Goal: Book appointment/travel/reservation

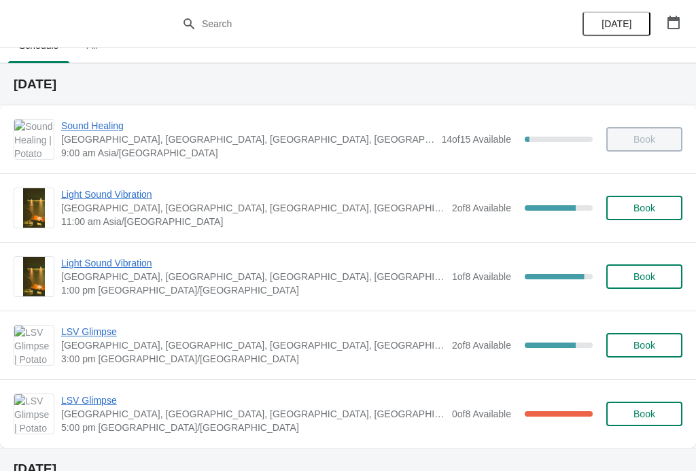
scroll to position [26, 0]
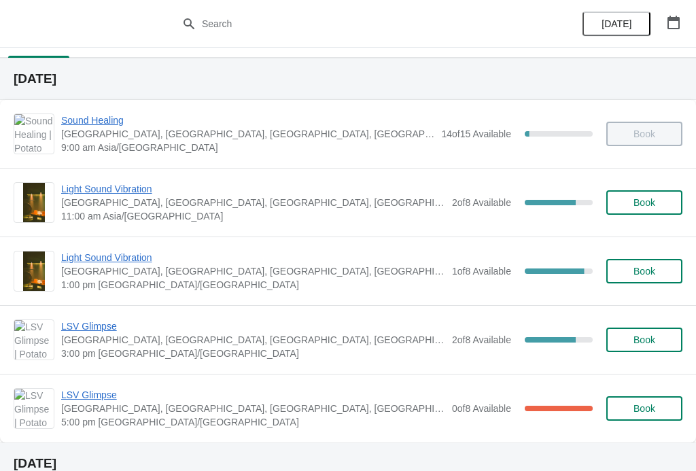
click at [135, 254] on span "Light Sound Vibration" at bounding box center [253, 258] width 384 height 14
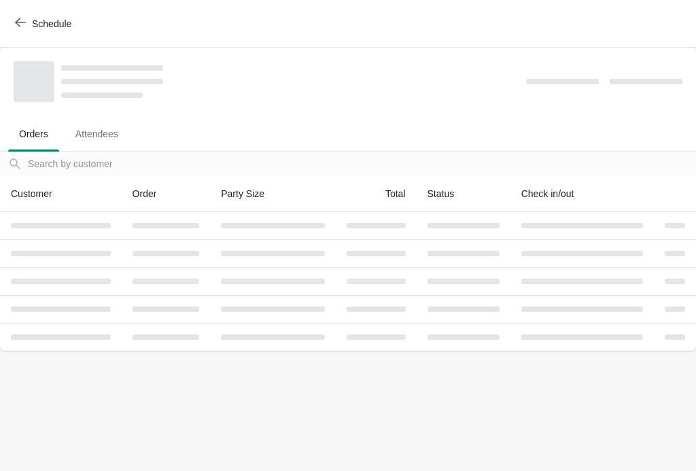
scroll to position [0, 0]
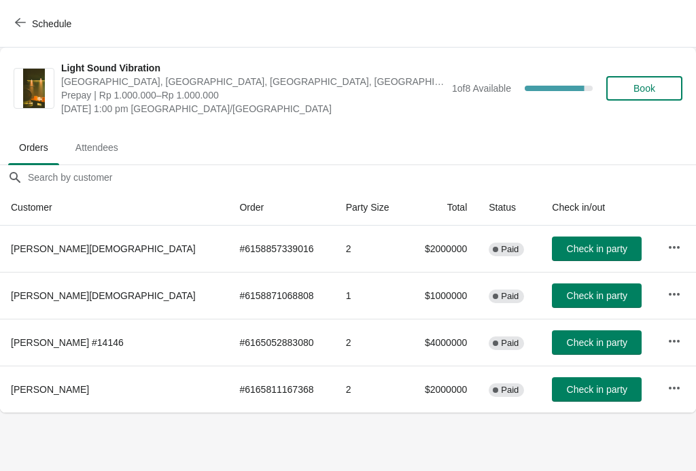
click at [578, 340] on span "Check in party" at bounding box center [597, 342] width 60 height 11
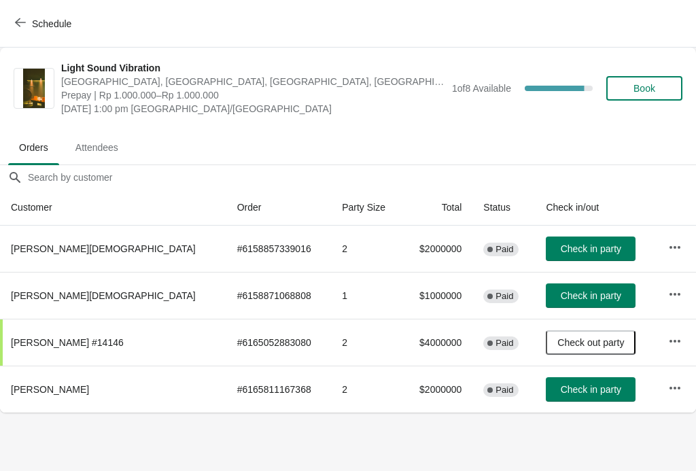
click at [574, 390] on span "Check in party" at bounding box center [591, 389] width 60 height 11
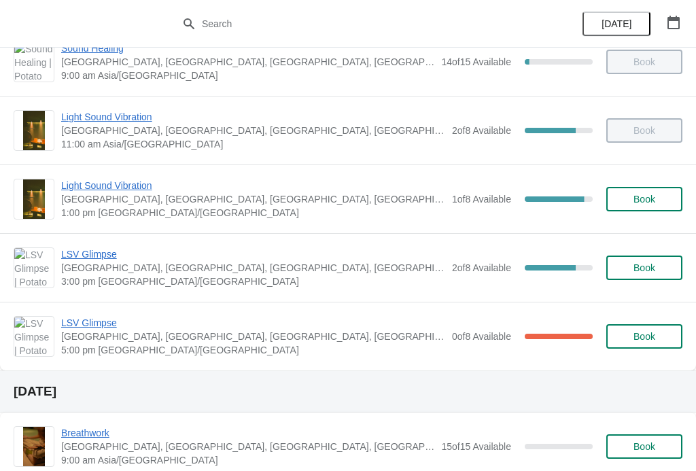
scroll to position [97, 0]
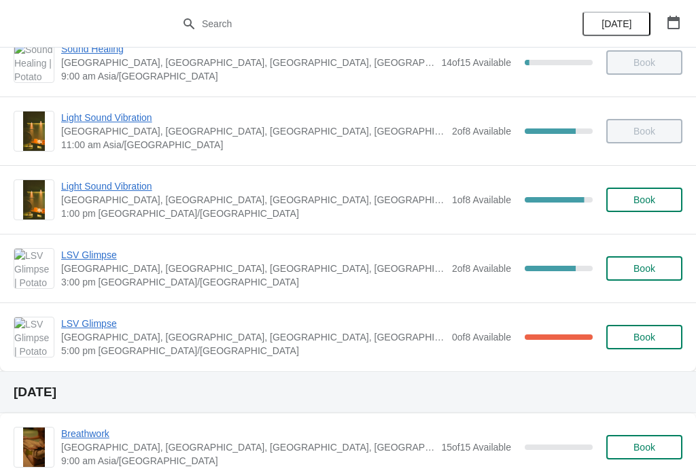
click at [117, 186] on span "Light Sound Vibration" at bounding box center [253, 186] width 384 height 14
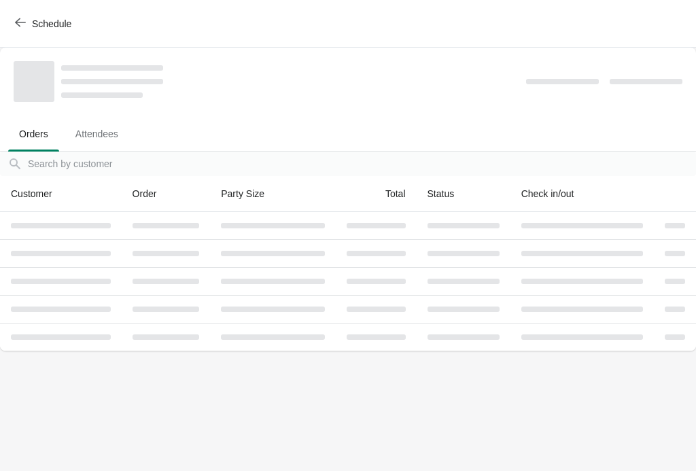
scroll to position [0, 0]
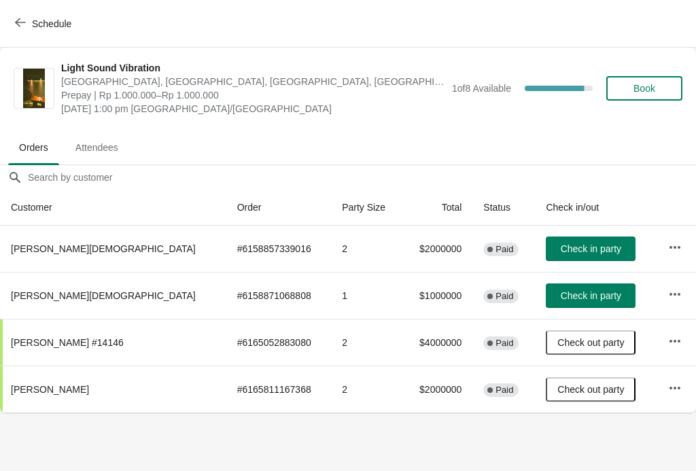
click at [627, 84] on span "Book" at bounding box center [644, 88] width 52 height 11
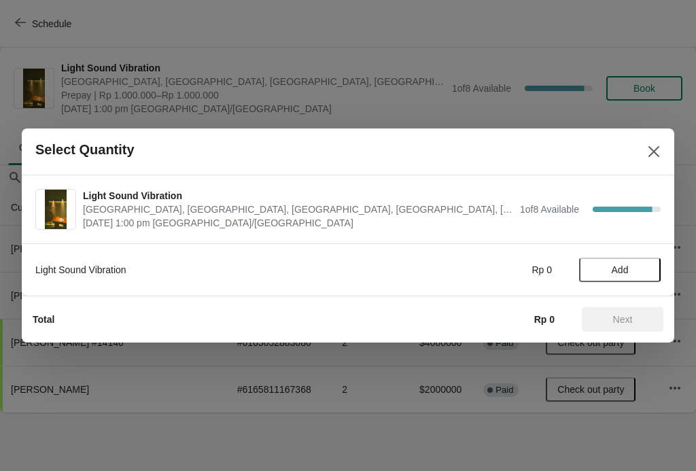
click at [614, 267] on span "Add" at bounding box center [620, 269] width 17 height 11
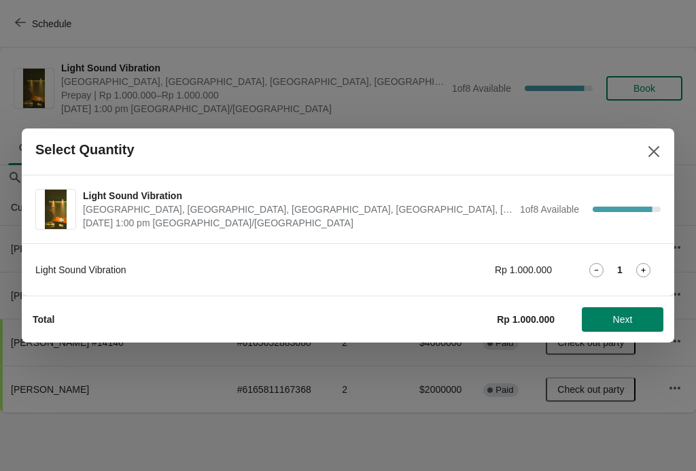
click at [606, 313] on button "Next" at bounding box center [623, 319] width 82 height 24
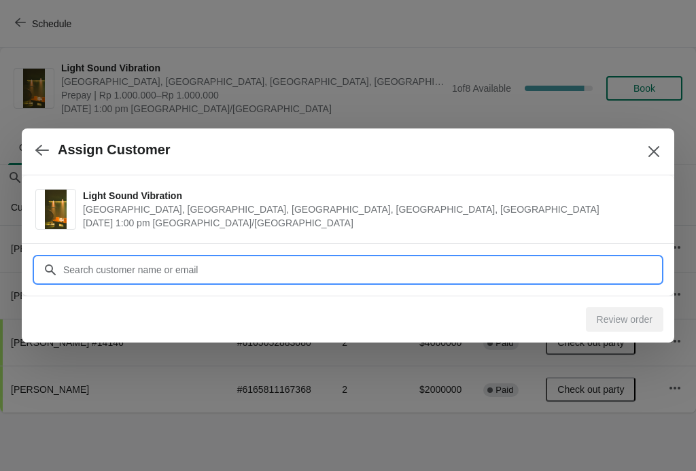
click at [464, 266] on input "Customer" at bounding box center [362, 270] width 598 height 24
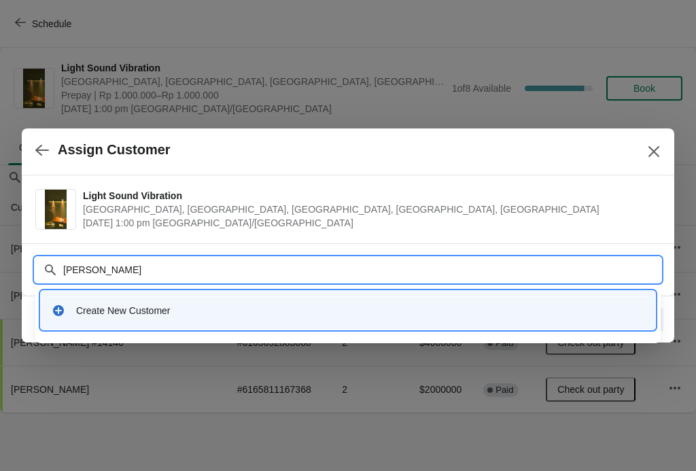
type input "Akshay guota"
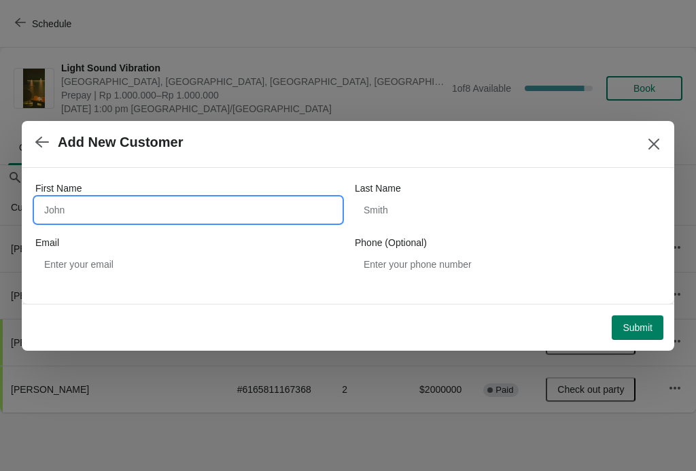
click at [86, 210] on input "First Name" at bounding box center [188, 210] width 306 height 24
type input "Akshay"
click at [43, 132] on button "button" at bounding box center [42, 142] width 24 height 27
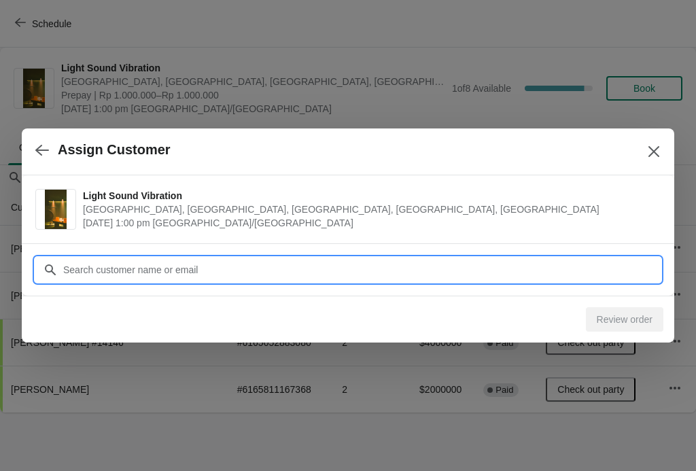
click at [135, 261] on input "Customer" at bounding box center [362, 270] width 598 height 24
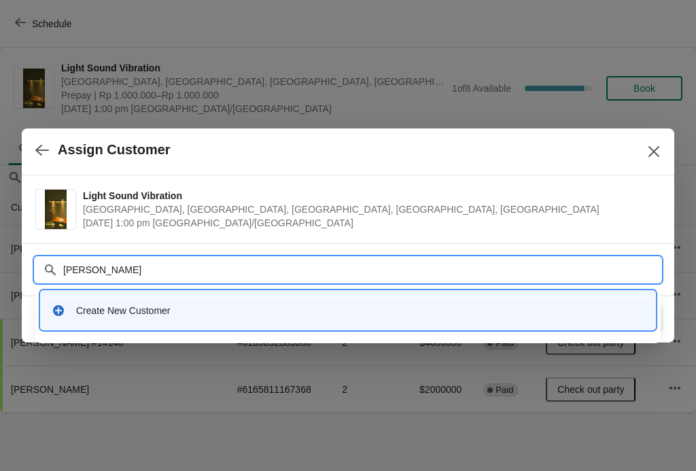
click at [380, 269] on input "Akshay Gupta" at bounding box center [362, 270] width 598 height 24
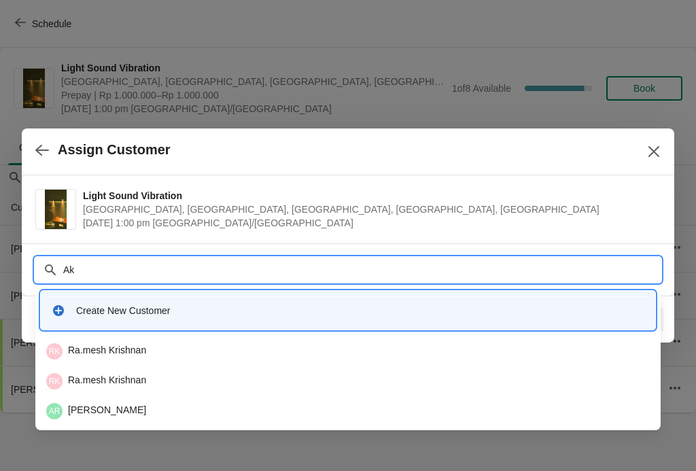
type input "A"
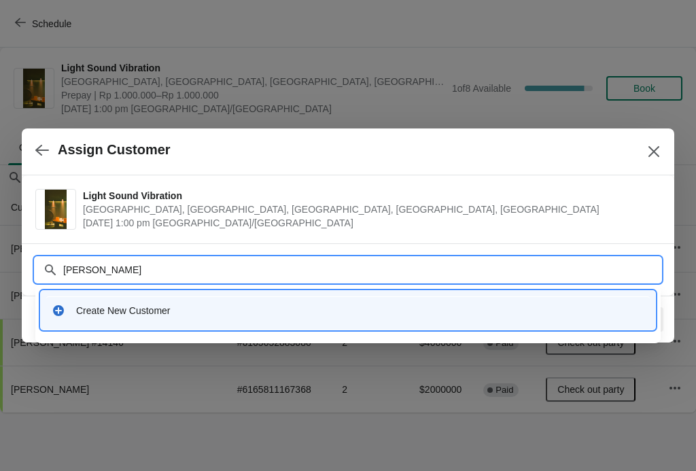
type input "Gupta akshay"
